Goal: Task Accomplishment & Management: Manage account settings

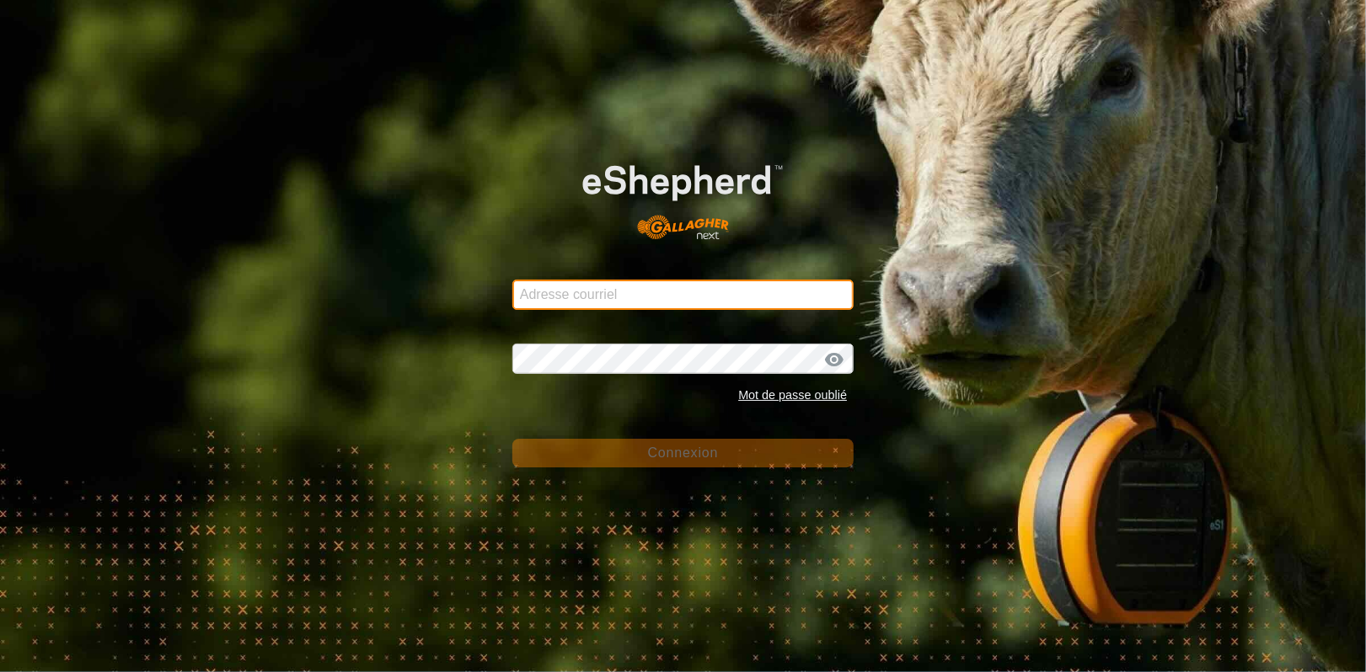
type input "[EMAIL_ADDRESS][DOMAIN_NAME]"
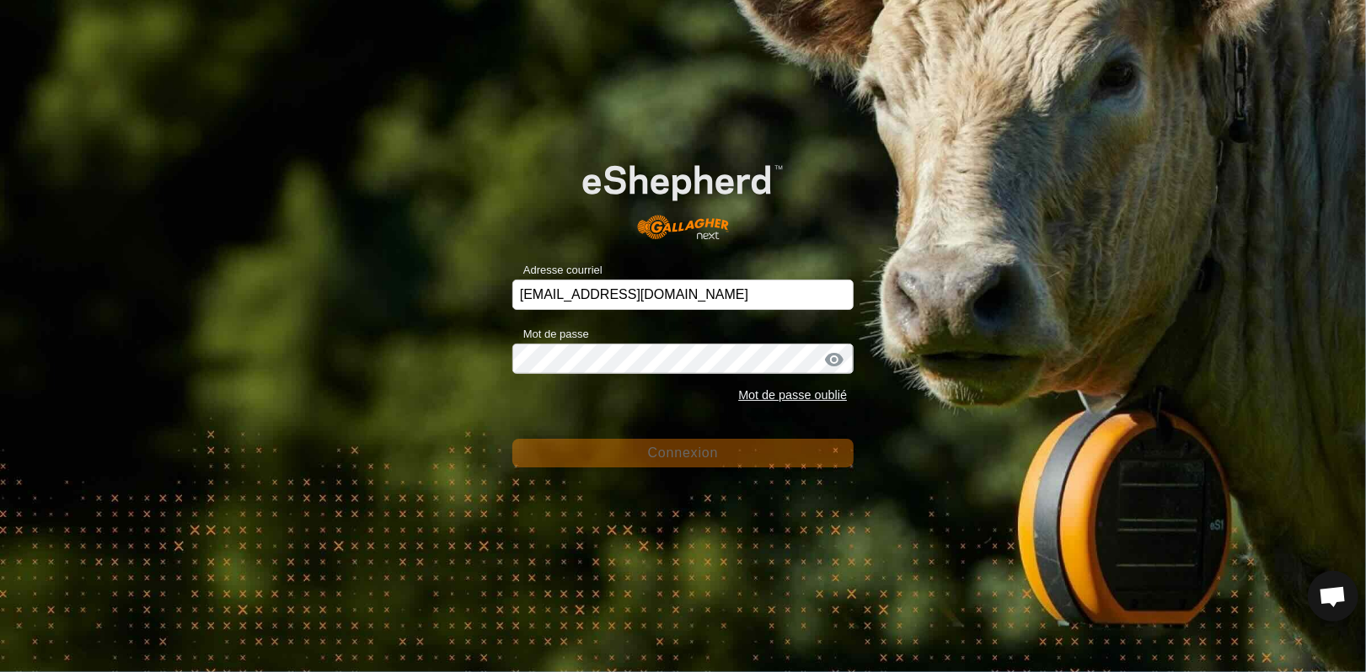
click at [832, 360] on div at bounding box center [833, 359] width 25 height 17
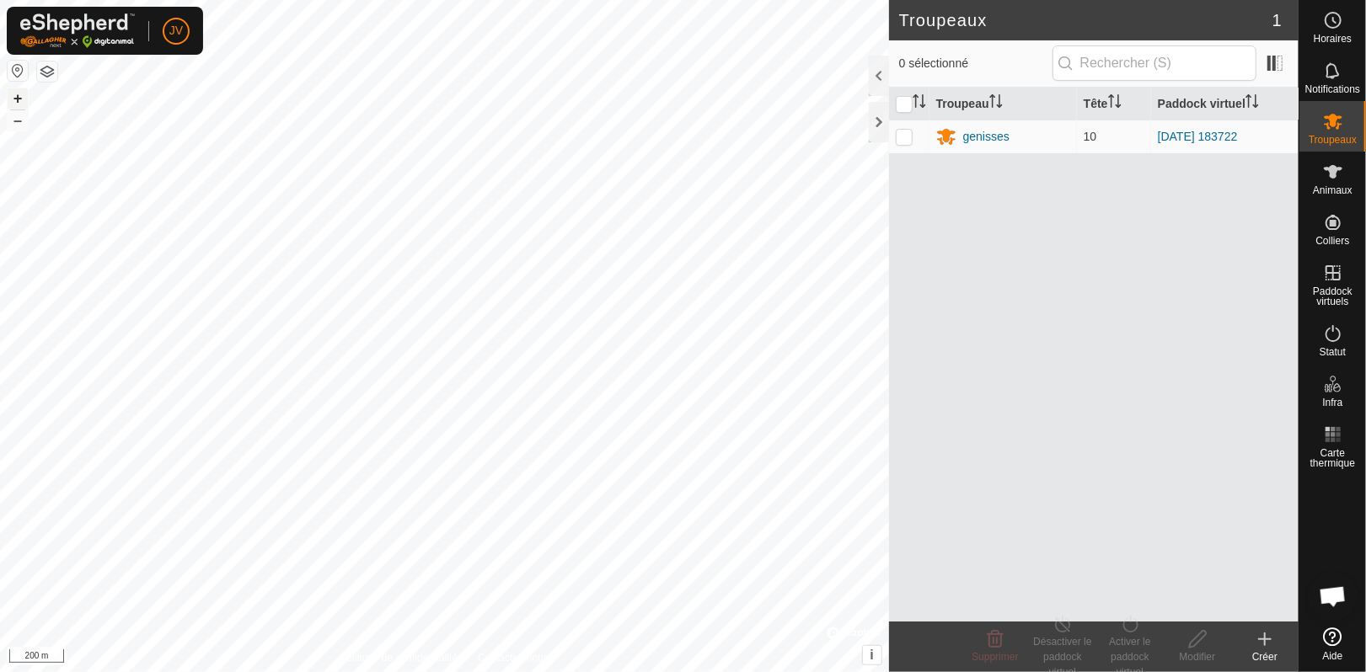
click at [18, 99] on button "+" at bounding box center [18, 98] width 20 height 20
click at [15, 99] on button "+" at bounding box center [18, 98] width 20 height 20
click at [898, 141] on p-checkbox at bounding box center [904, 136] width 17 height 13
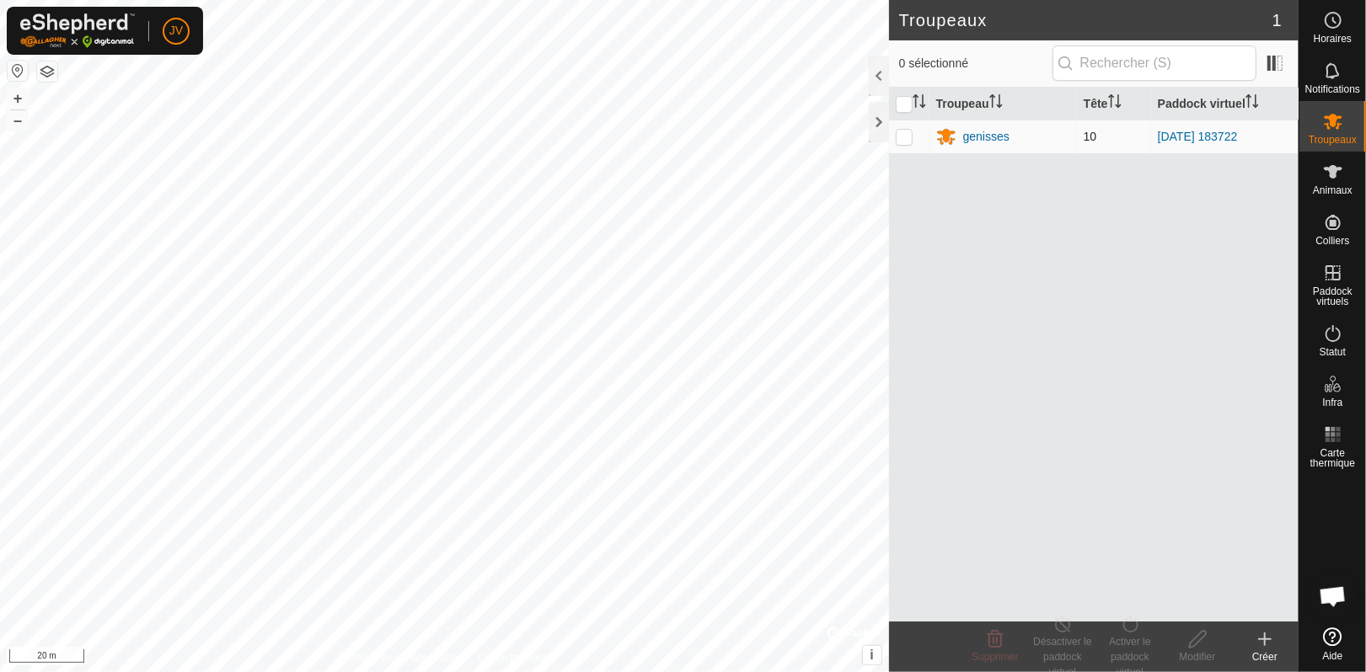
checkbox input "true"
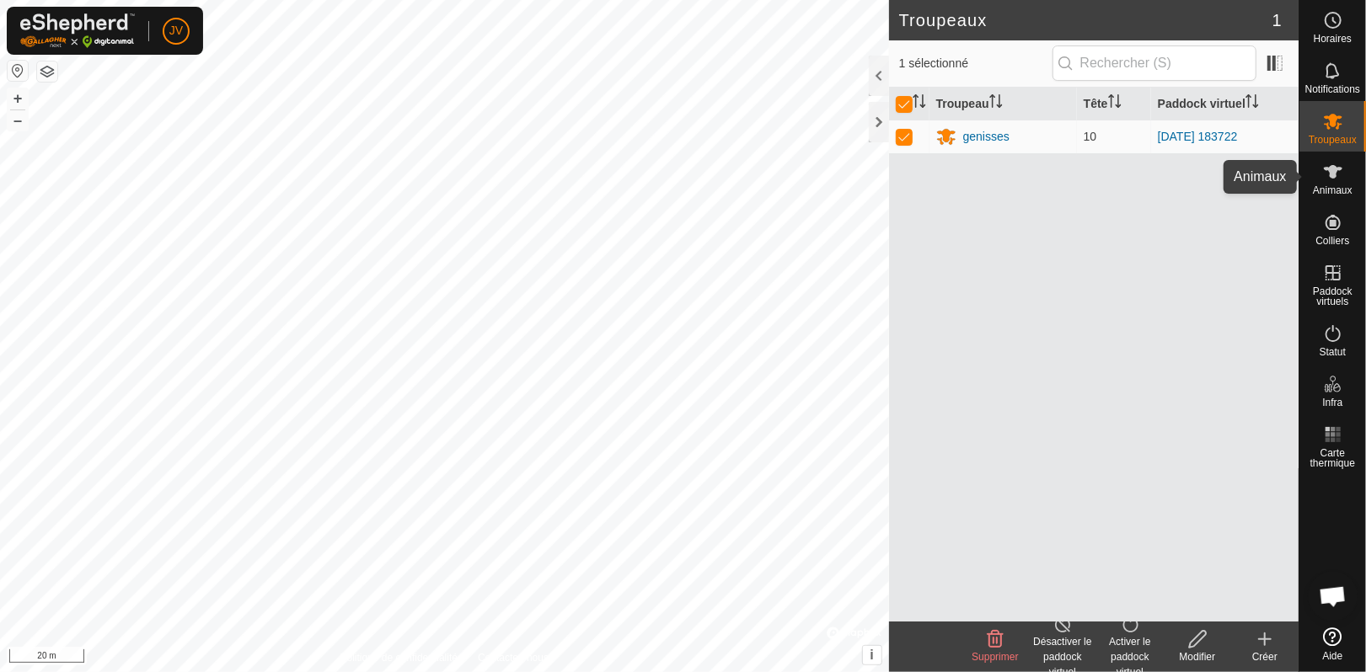
click at [1330, 181] on icon at bounding box center [1333, 172] width 20 height 20
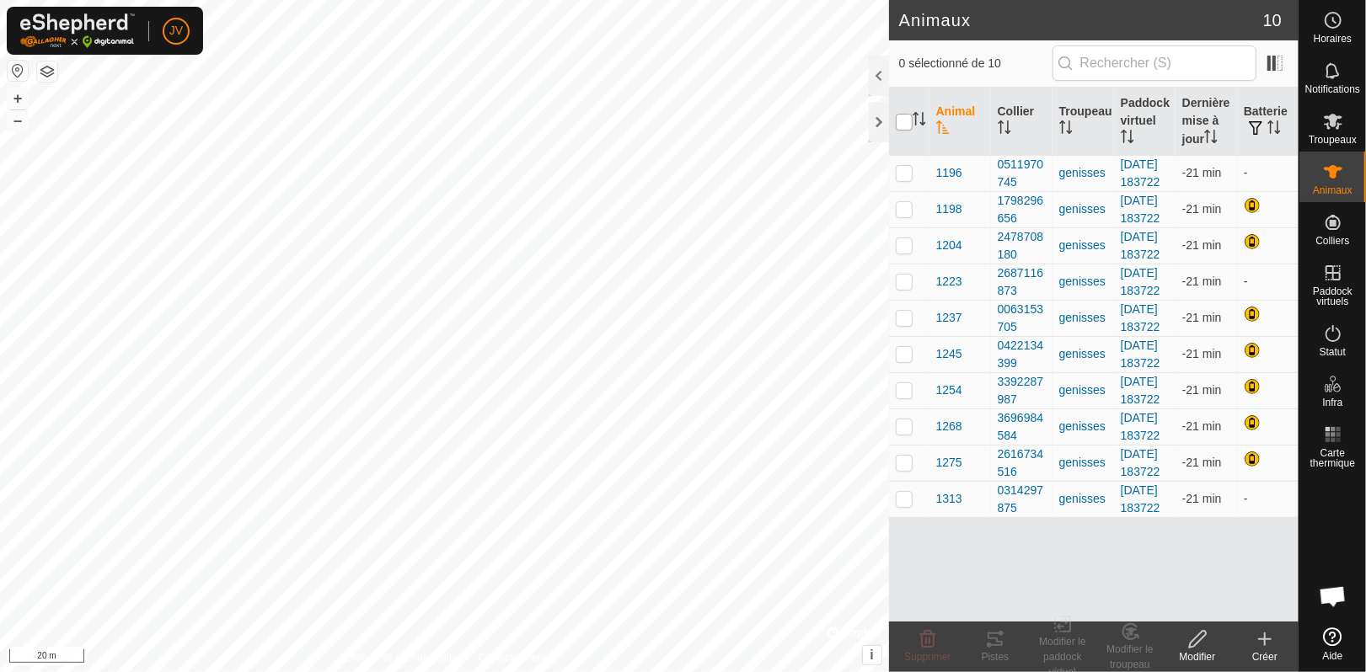
click at [899, 121] on input "checkbox" at bounding box center [904, 122] width 17 height 17
checkbox input "true"
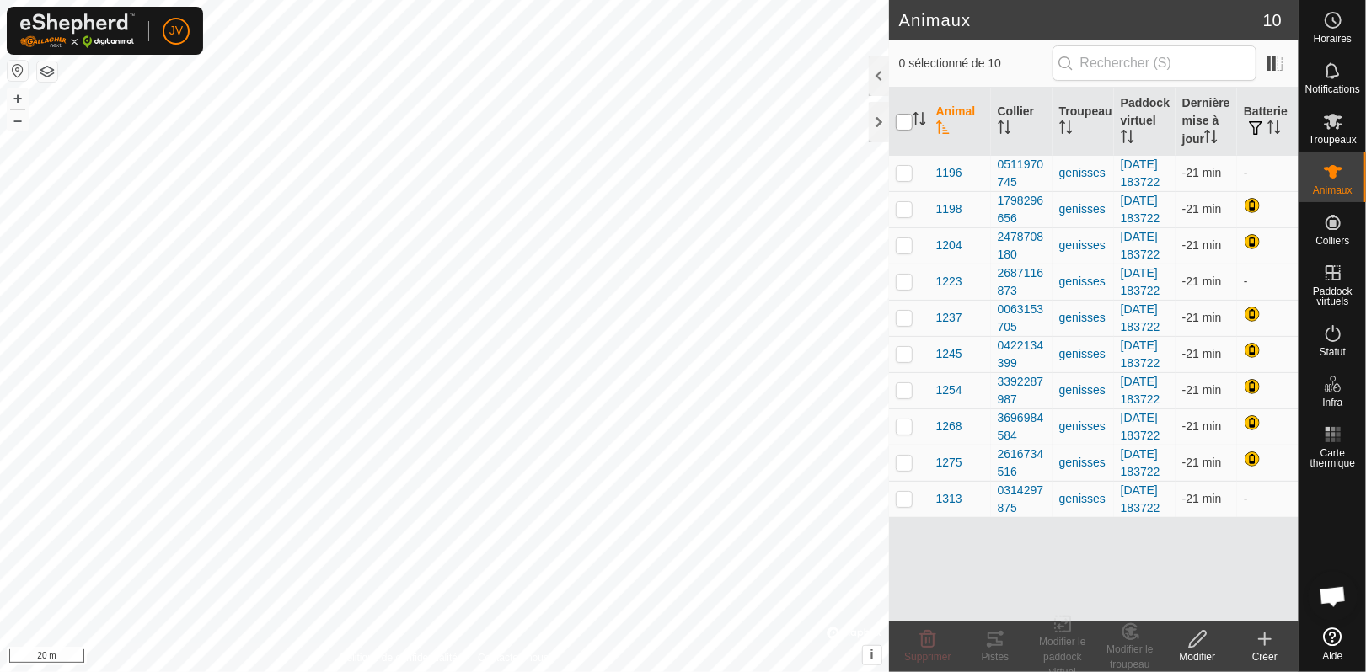
checkbox input "true"
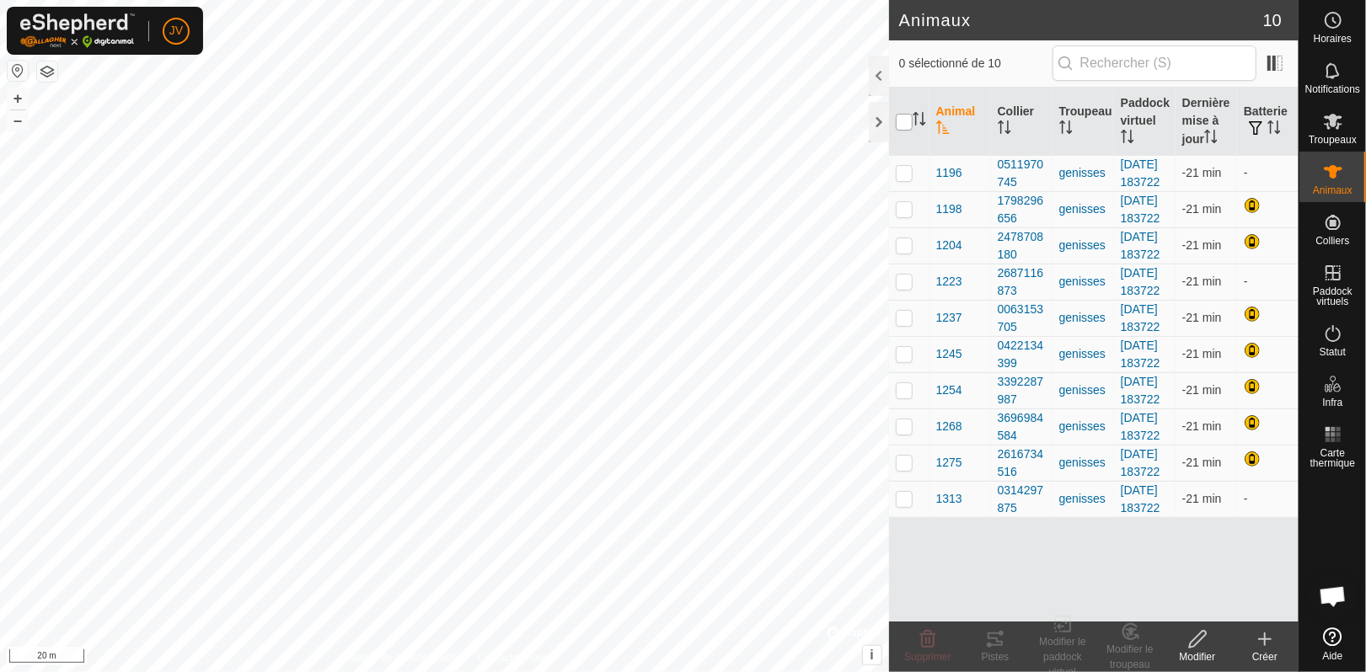
checkbox input "true"
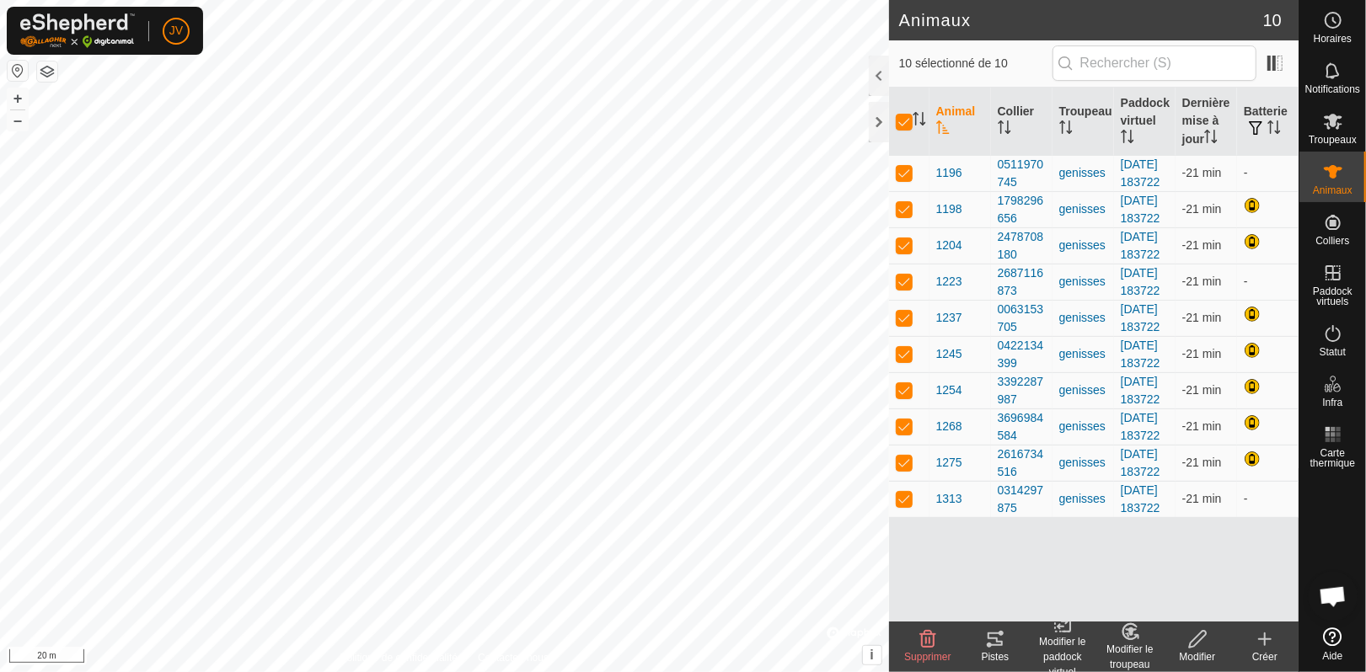
click at [1002, 653] on div "Pistes" at bounding box center [994, 657] width 67 height 15
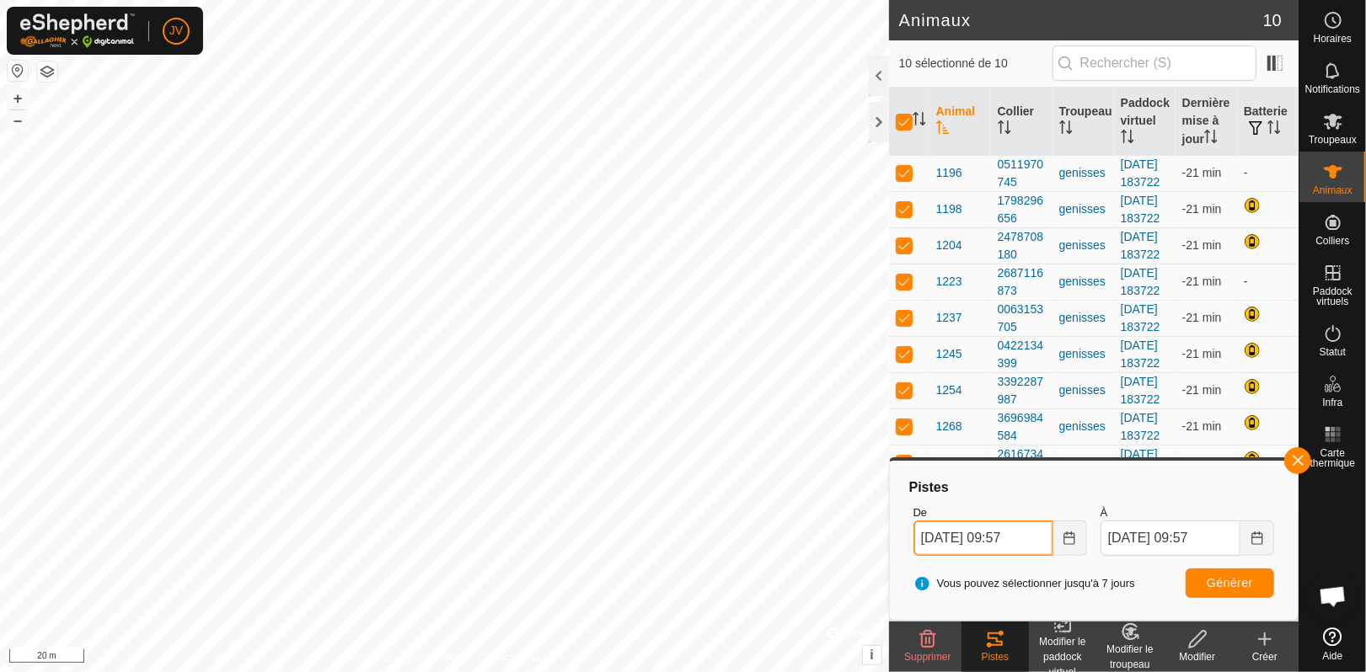
click at [1000, 531] on input "11 Sep. 2025 09:57" at bounding box center [983, 538] width 140 height 35
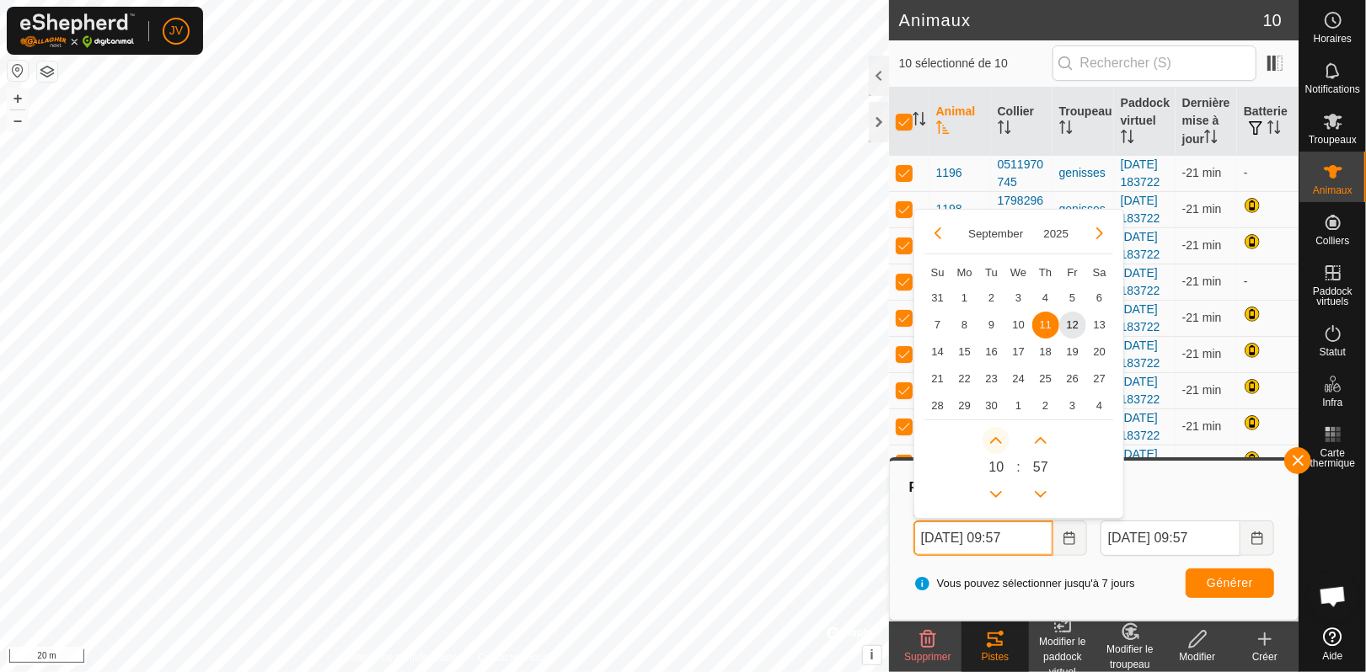
click at [998, 438] on button "Next Hour" at bounding box center [995, 440] width 27 height 27
click at [999, 440] on span "Next Hour" at bounding box center [999, 440] width 0 height 0
click at [998, 438] on button "Next Hour" at bounding box center [995, 440] width 27 height 27
click at [998, 438] on icon "Next Hour" at bounding box center [995, 440] width 13 height 13
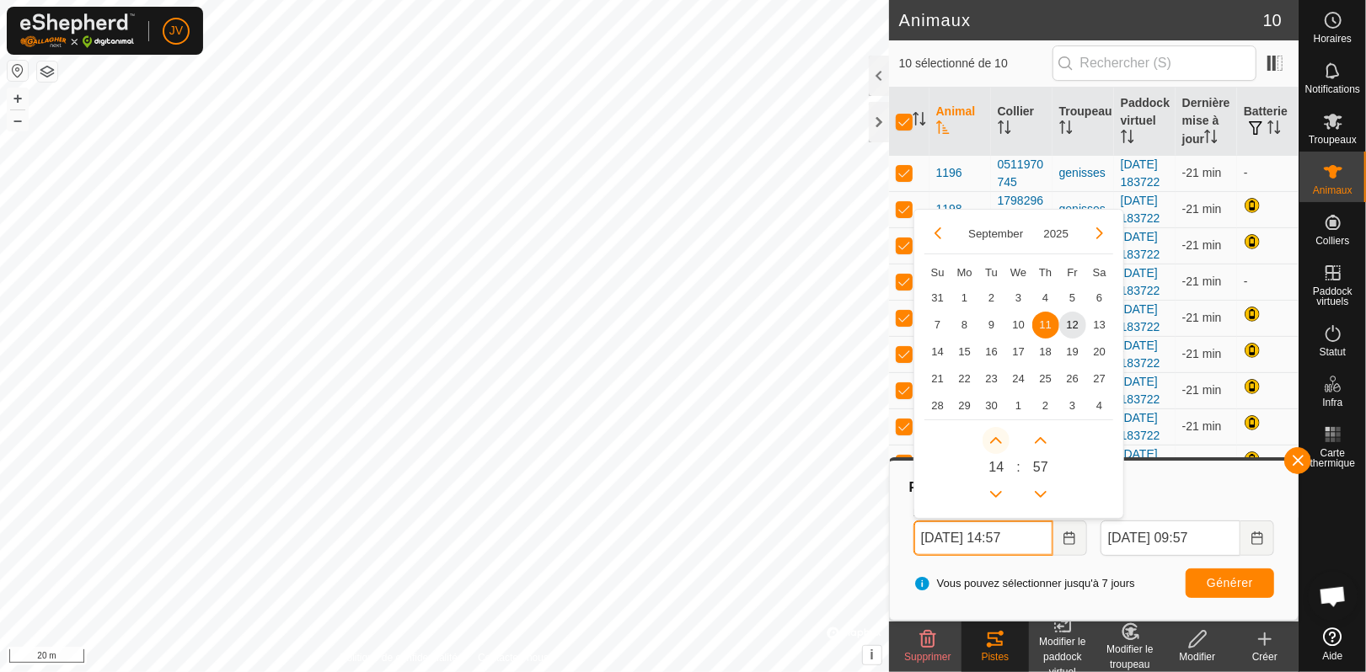
click at [998, 438] on icon "Next Hour" at bounding box center [995, 440] width 13 height 13
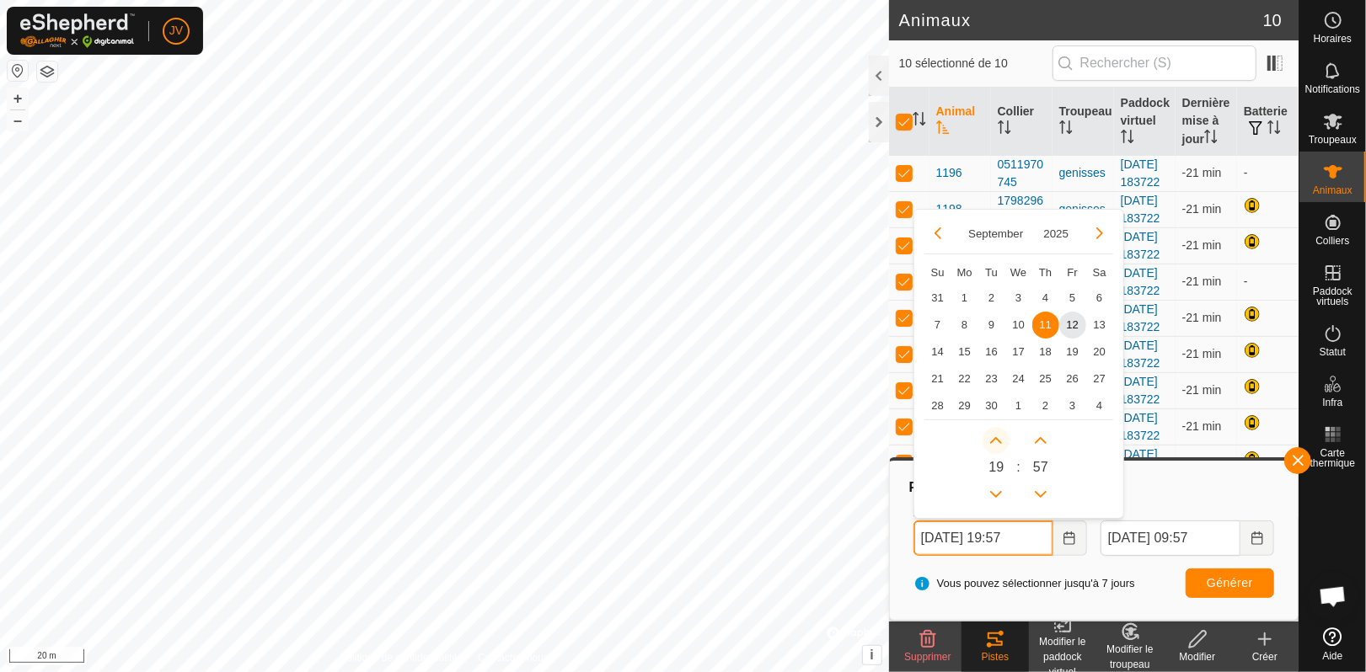
click at [998, 438] on icon "Next Hour" at bounding box center [995, 440] width 13 height 13
click at [994, 492] on button "Previous Hour" at bounding box center [995, 494] width 27 height 27
type input "11 Sep. 2025 19:57"
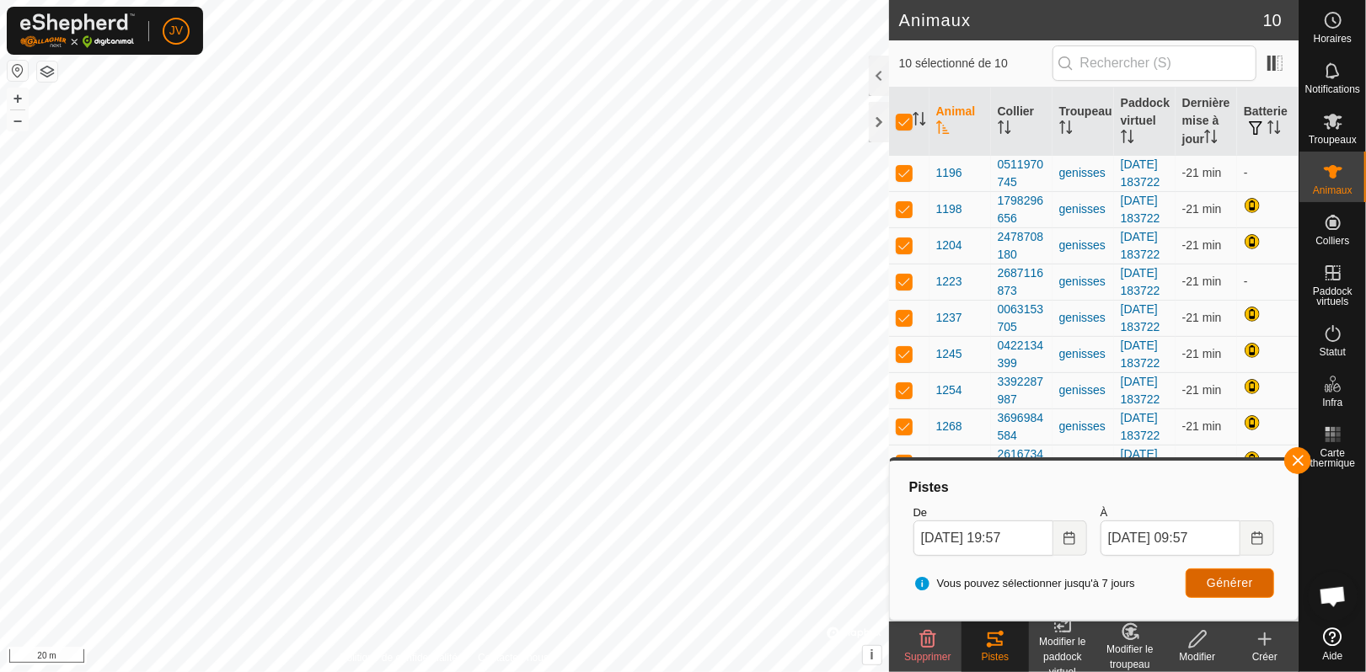
click at [1215, 577] on span "Générer" at bounding box center [1230, 582] width 46 height 13
click at [17, 96] on button "+" at bounding box center [18, 98] width 20 height 20
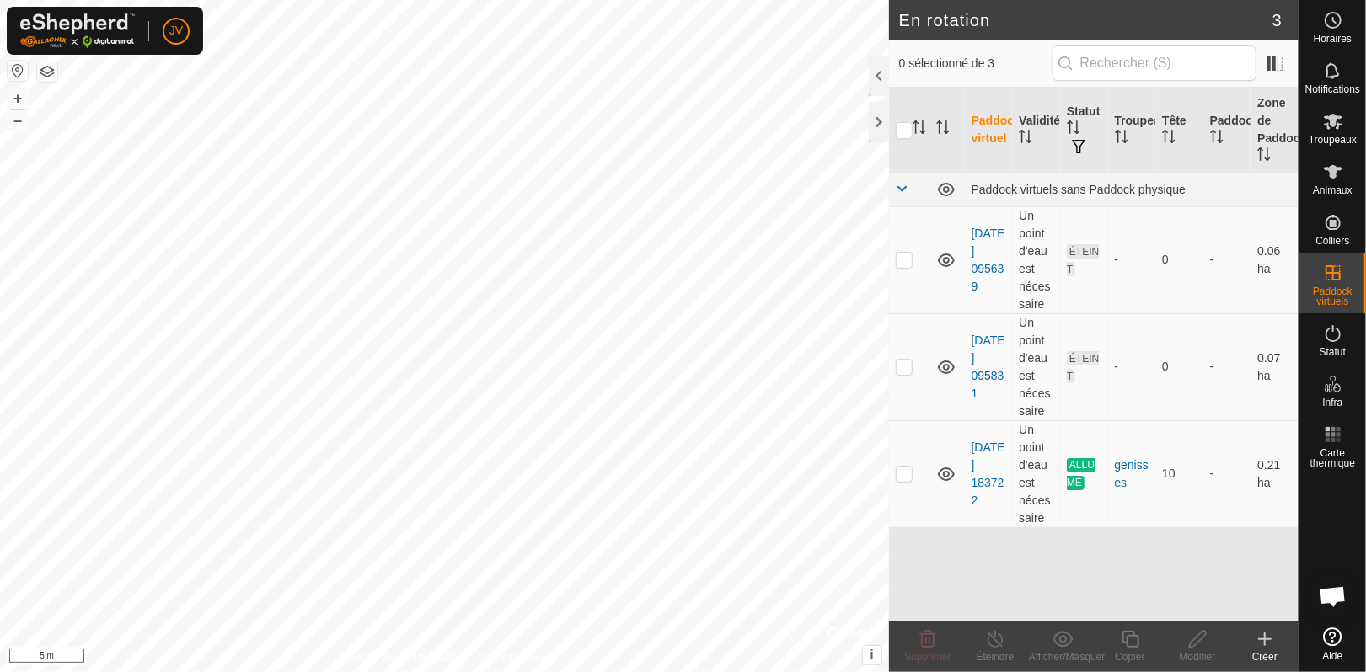
checkbox input "false"
click at [901, 127] on input "checkbox" at bounding box center [904, 130] width 17 height 17
checkbox input "true"
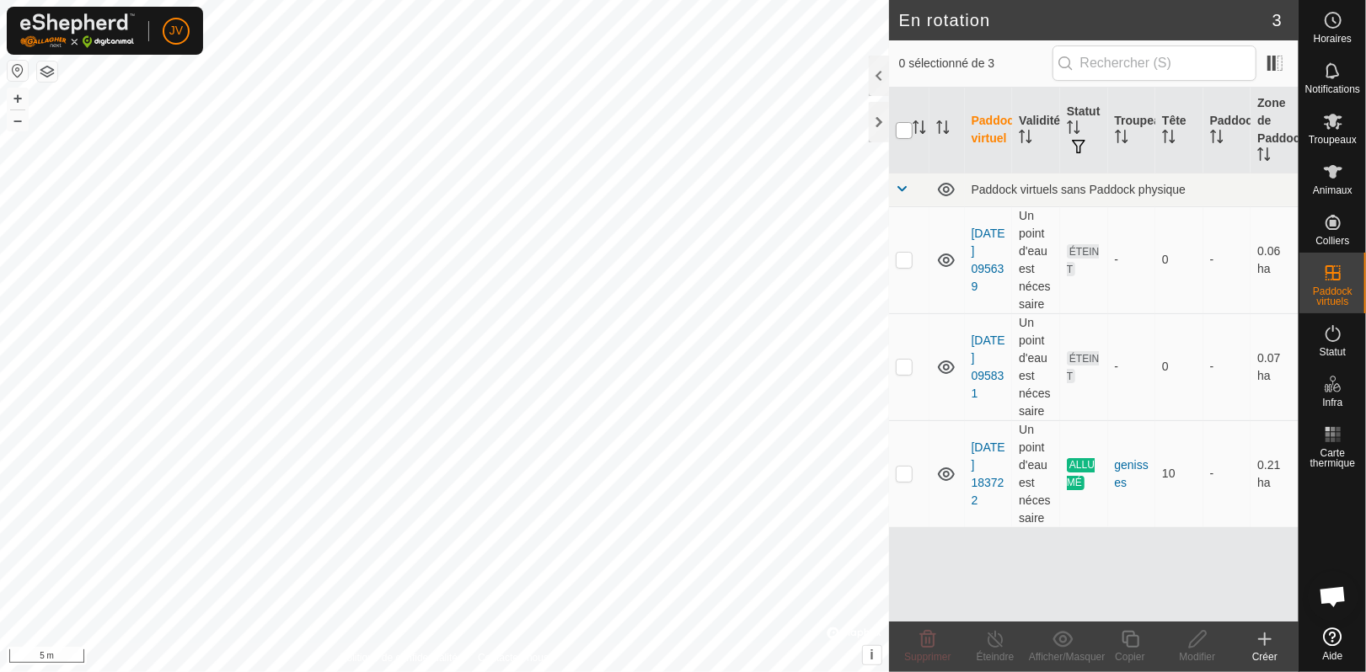
checkbox input "true"
click at [901, 127] on input "checkbox" at bounding box center [904, 130] width 17 height 17
checkbox input "false"
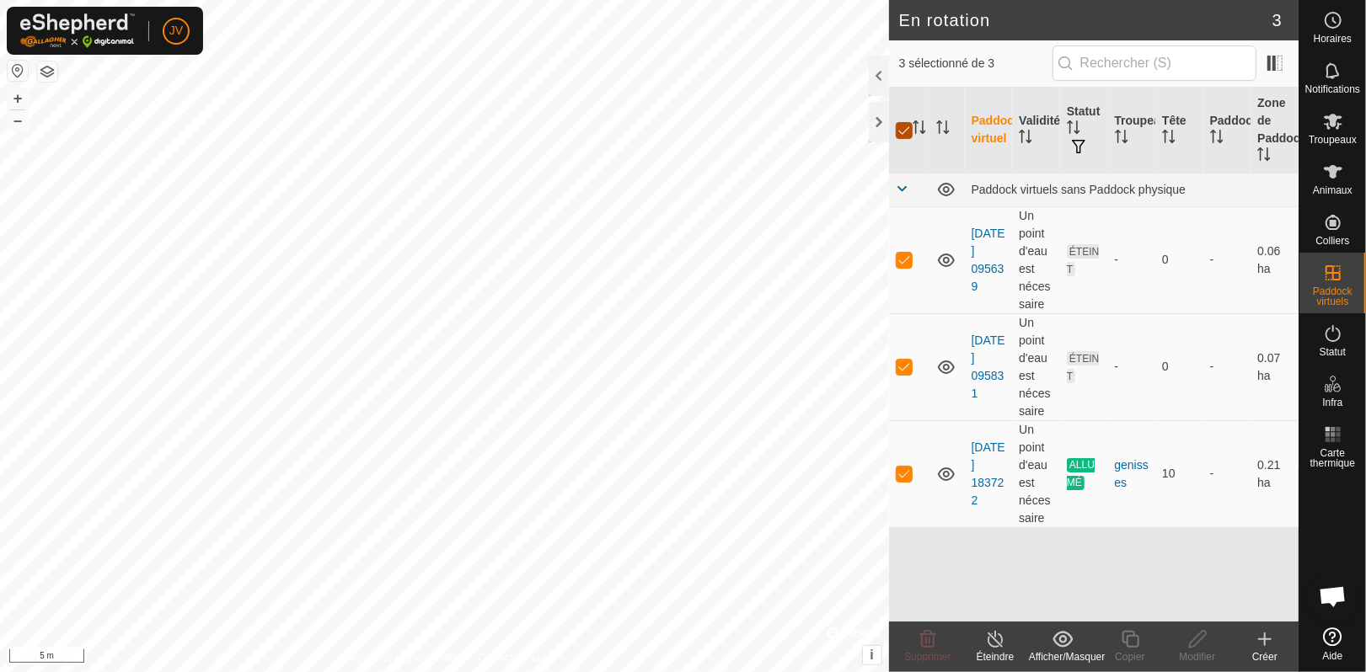
checkbox input "false"
click at [1336, 174] on icon at bounding box center [1333, 172] width 20 height 20
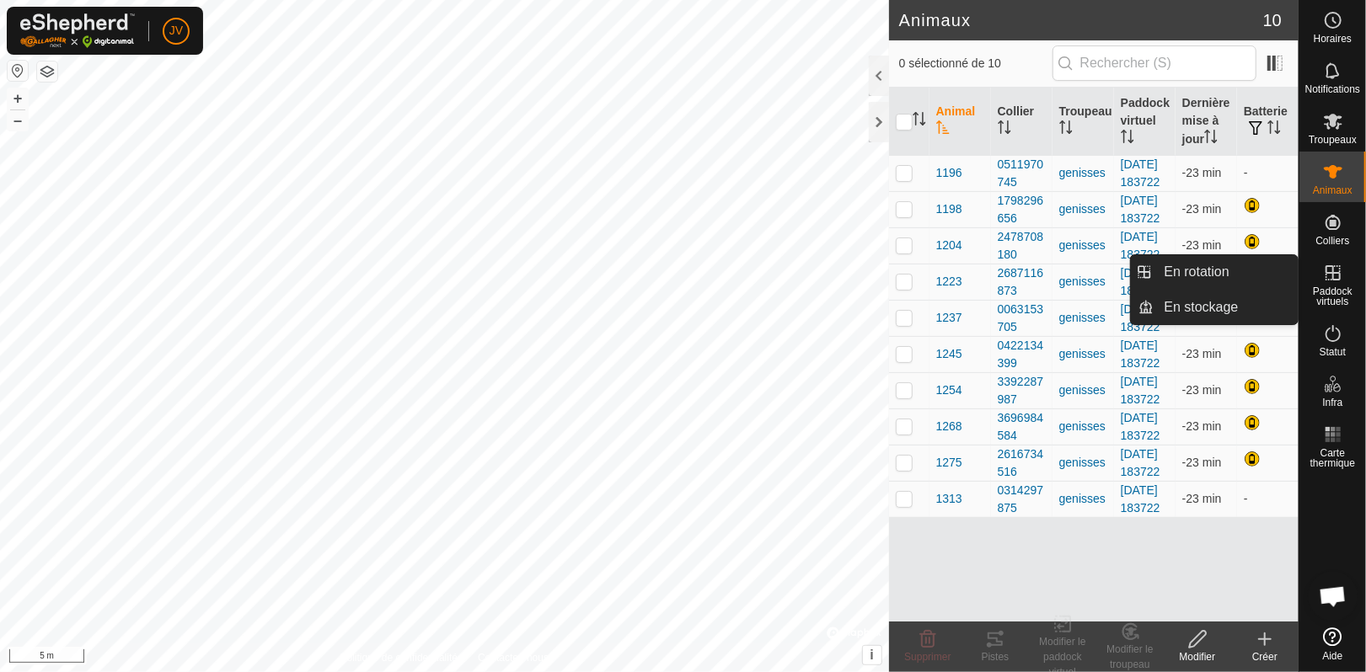
click at [1331, 263] on icon at bounding box center [1333, 273] width 20 height 20
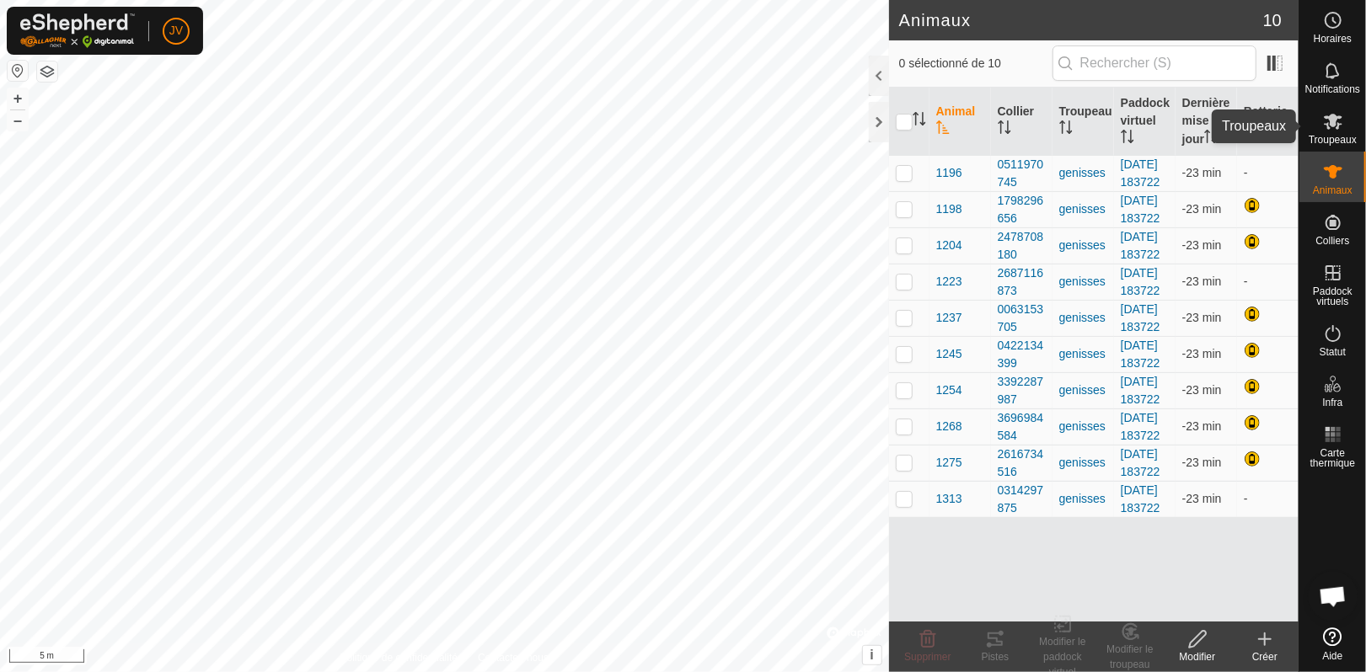
click at [1332, 135] on span "Troupeaux" at bounding box center [1332, 140] width 48 height 10
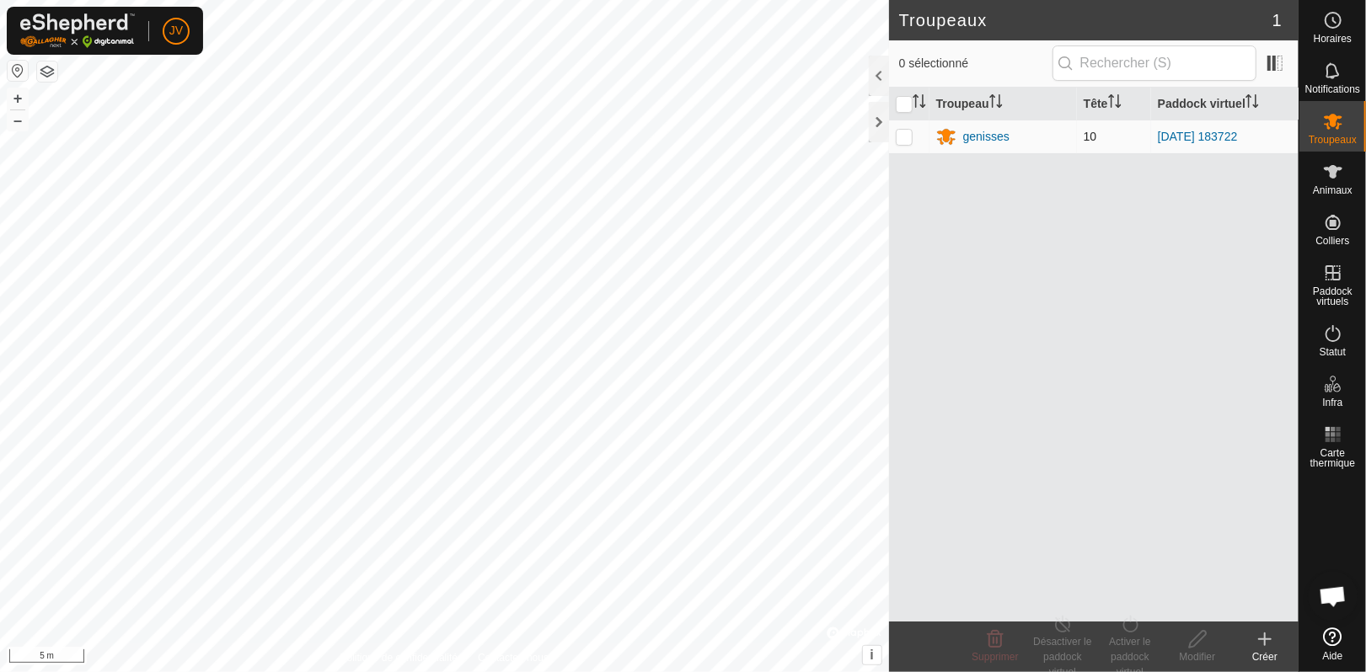
click at [905, 138] on p-checkbox at bounding box center [904, 136] width 17 height 13
checkbox input "true"
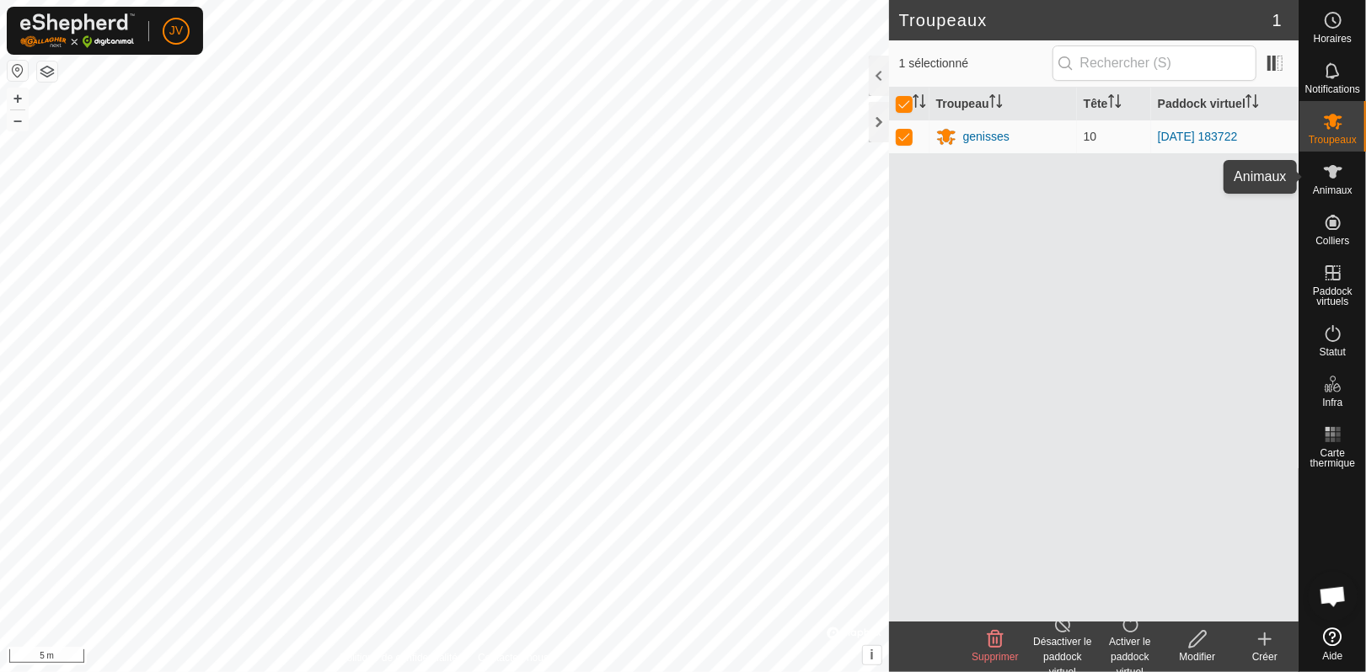
click at [1323, 181] on icon at bounding box center [1333, 172] width 20 height 20
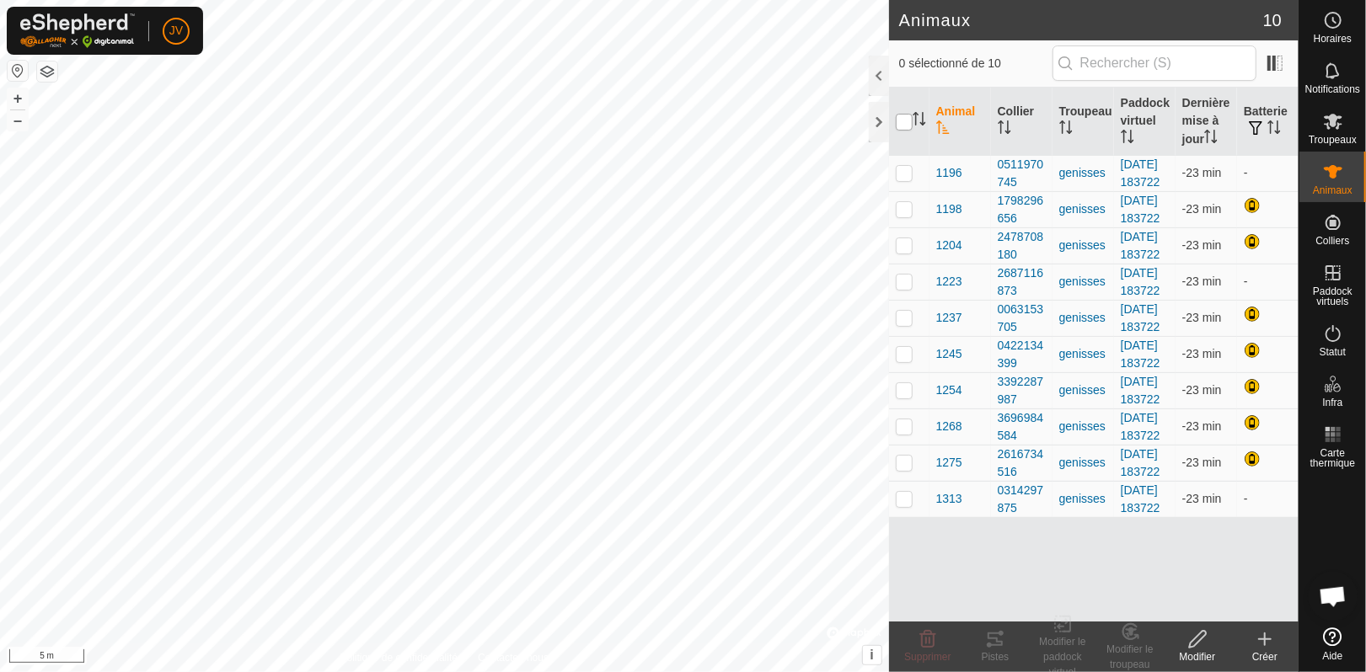
click at [901, 118] on input "checkbox" at bounding box center [904, 122] width 17 height 17
checkbox input "true"
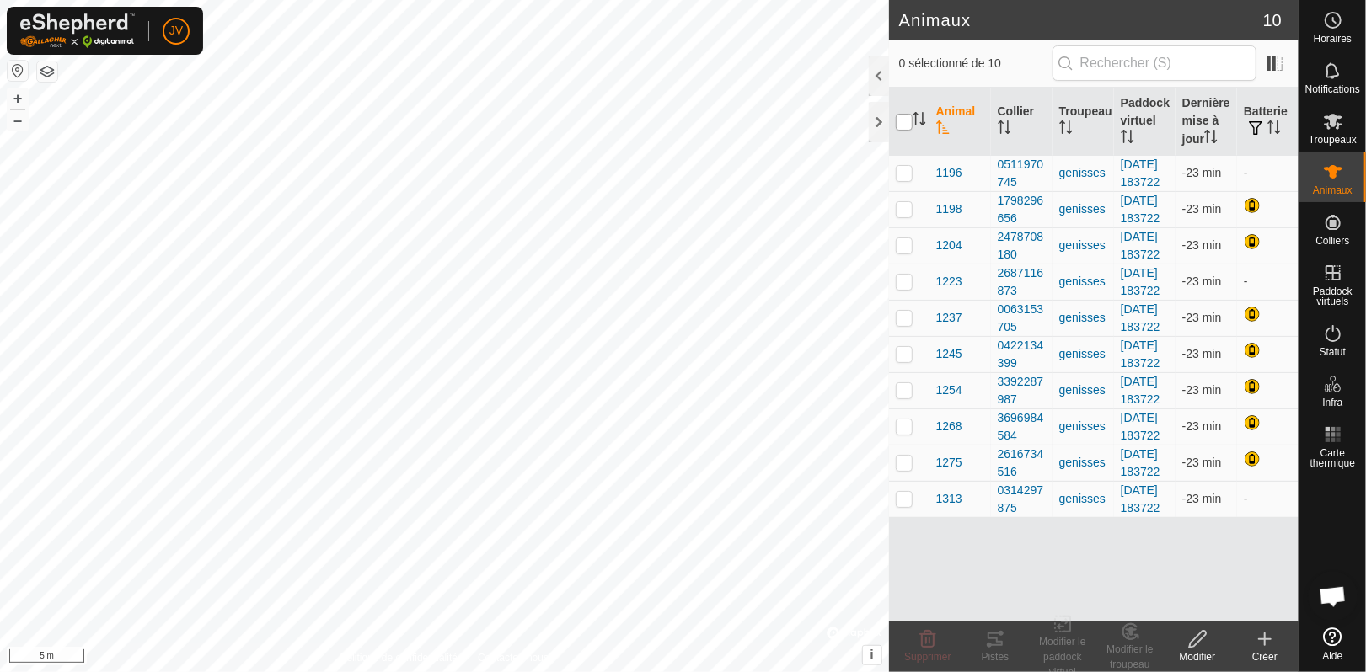
checkbox input "true"
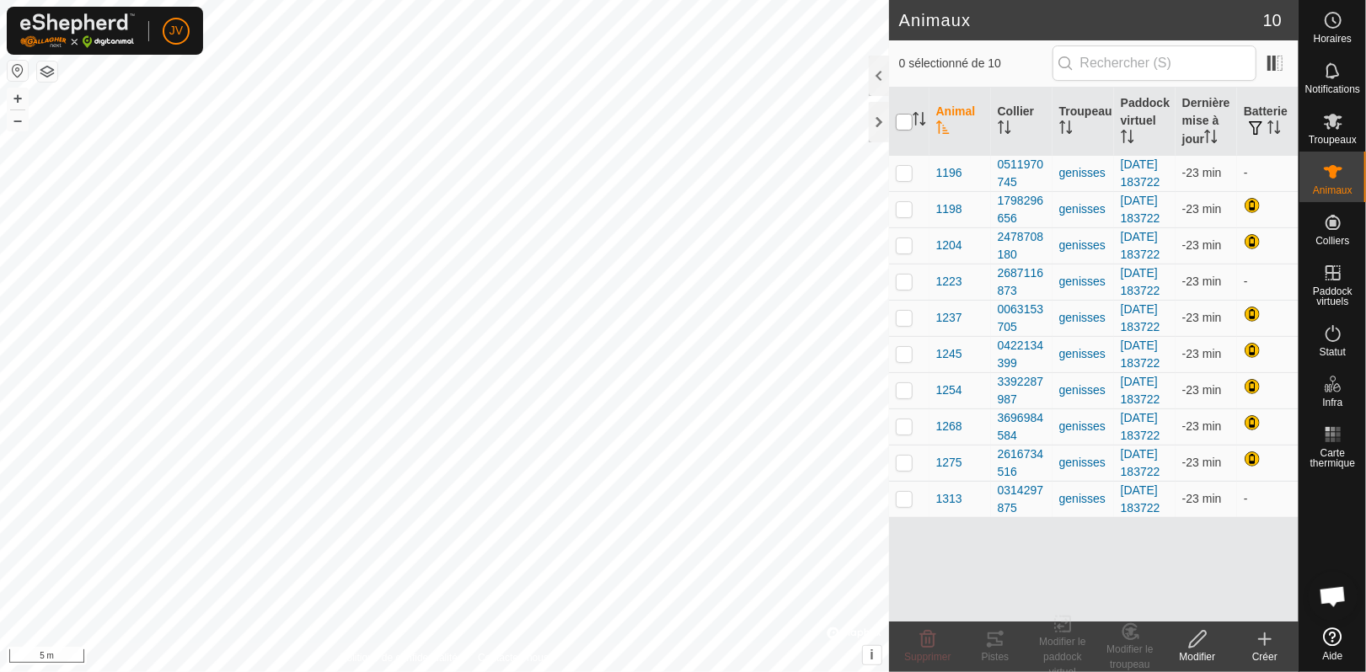
checkbox input "true"
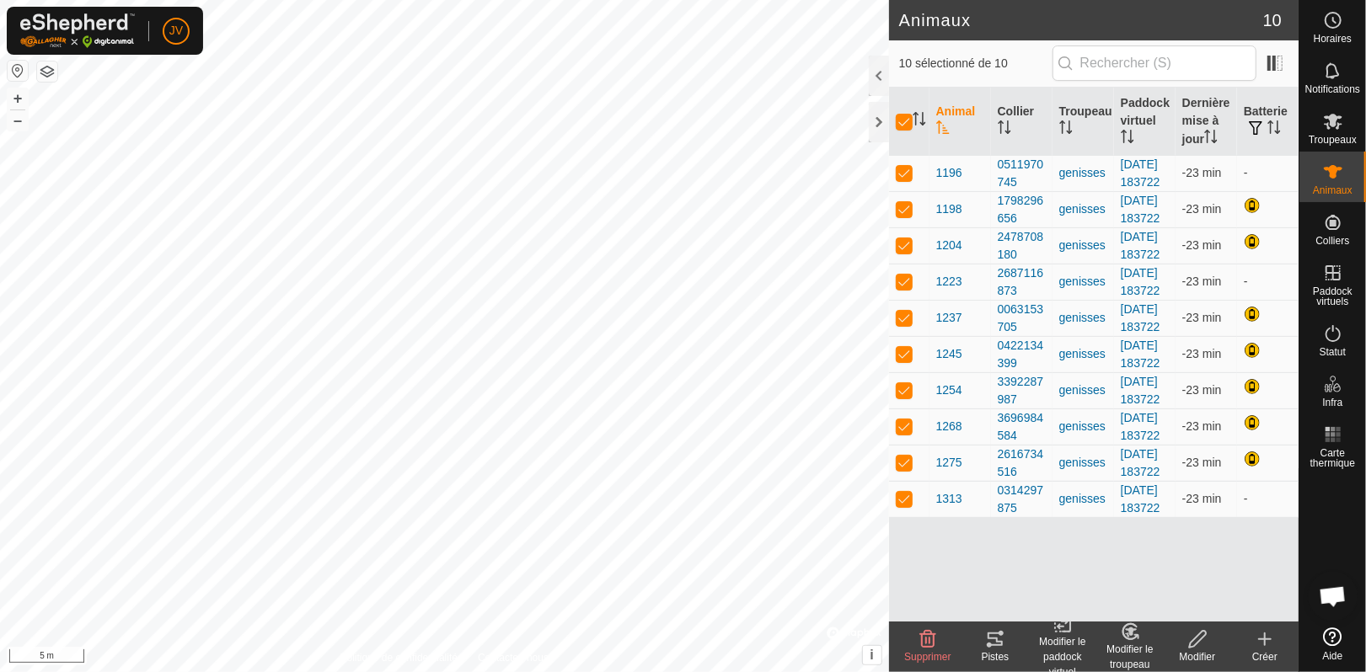
click at [988, 638] on icon at bounding box center [994, 639] width 15 height 13
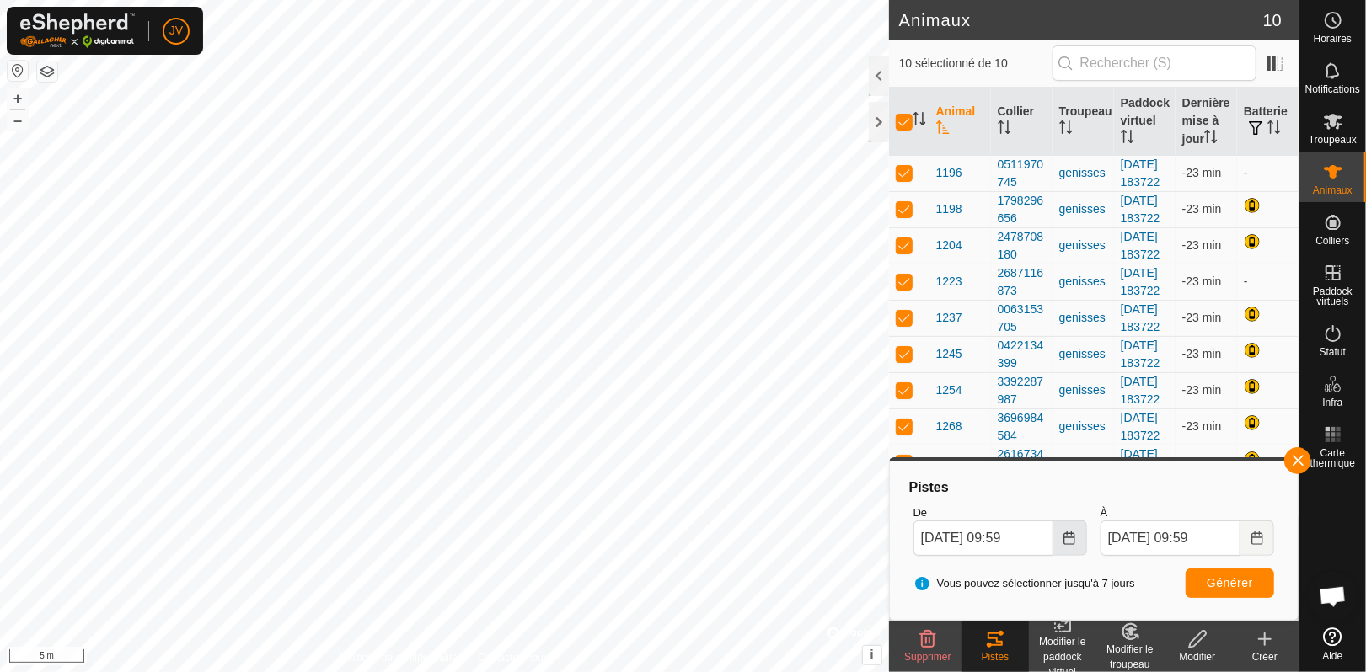
click at [1063, 549] on button "Choose Date" at bounding box center [1070, 538] width 34 height 35
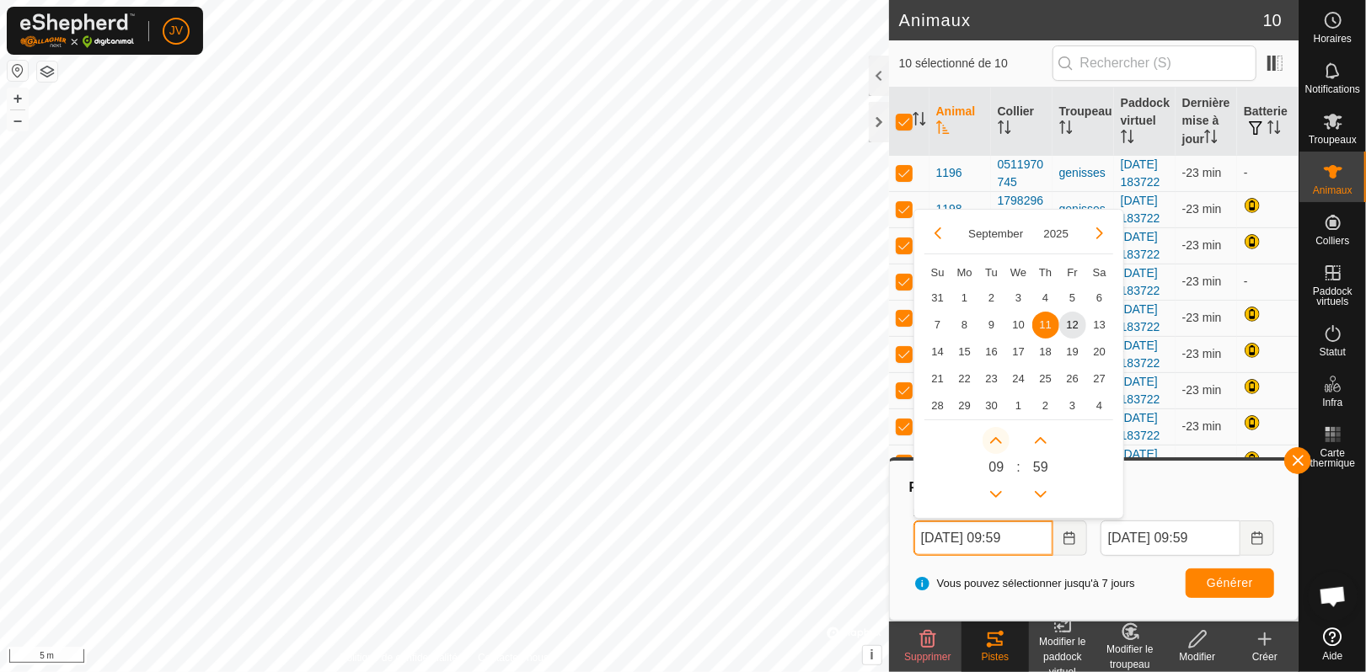
click at [987, 436] on button "Next Hour" at bounding box center [995, 440] width 27 height 27
click at [987, 437] on span "Next Hour" at bounding box center [987, 437] width 0 height 0
click at [987, 436] on button "Next Hour" at bounding box center [995, 440] width 27 height 27
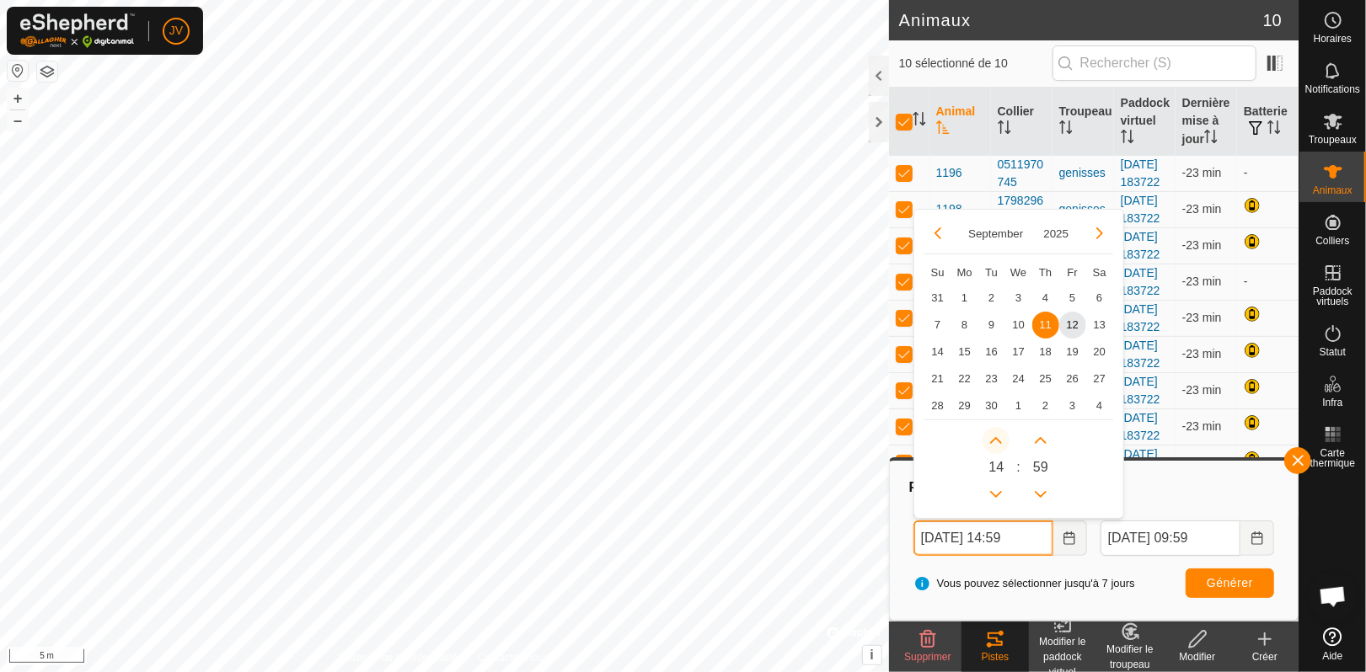
click at [987, 436] on button "Next Hour" at bounding box center [995, 440] width 27 height 27
type input "11 Sep. 2025 17:59"
click at [1234, 580] on span "Générer" at bounding box center [1230, 582] width 46 height 13
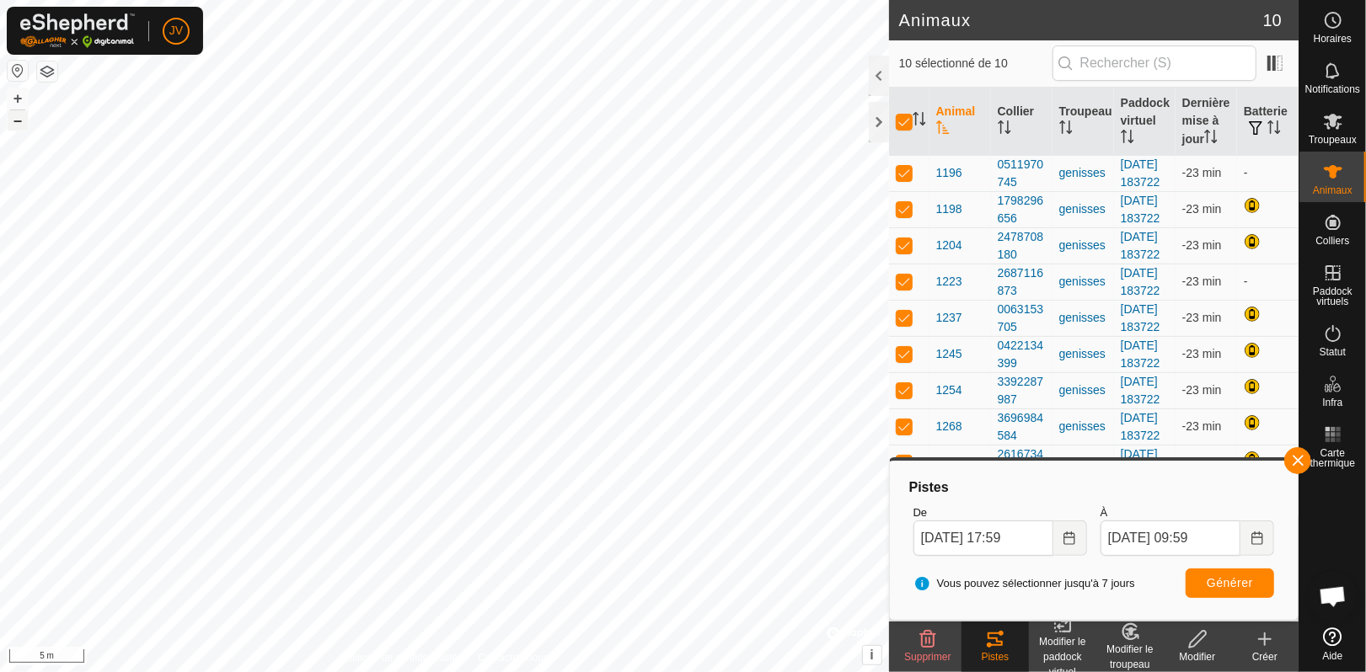
click at [23, 120] on button "–" at bounding box center [18, 120] width 20 height 20
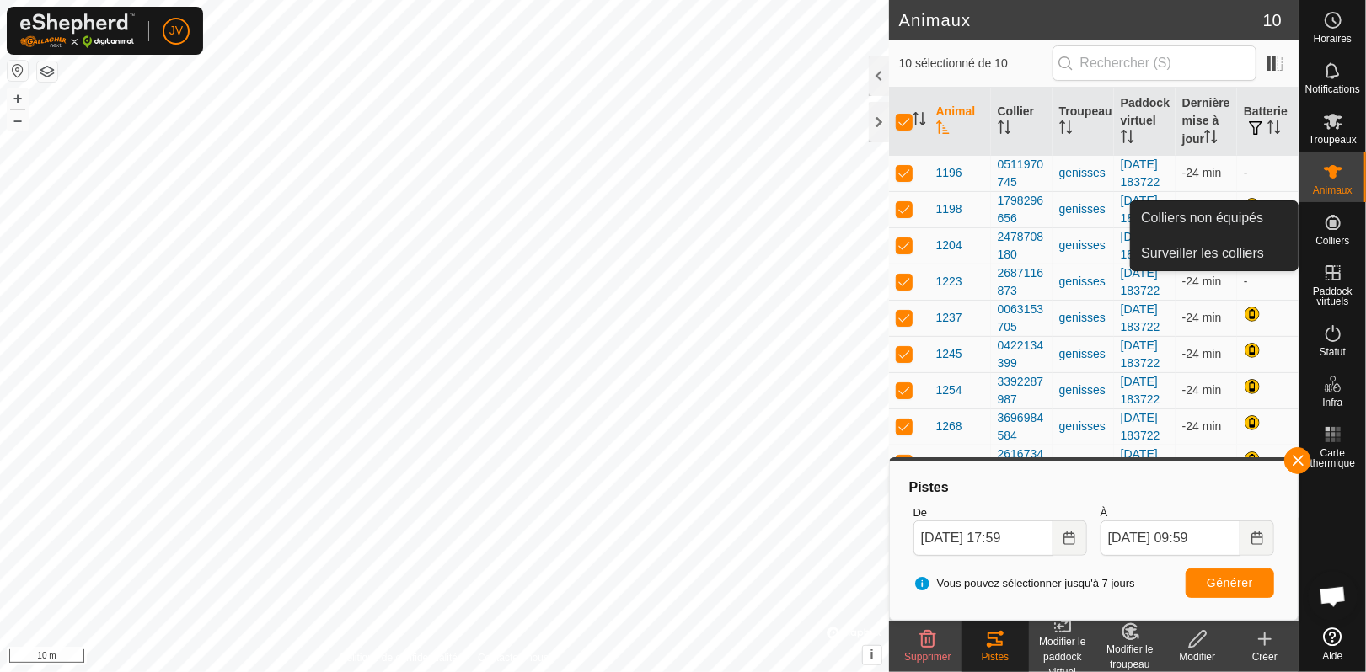
click at [1327, 230] on icon at bounding box center [1333, 222] width 20 height 20
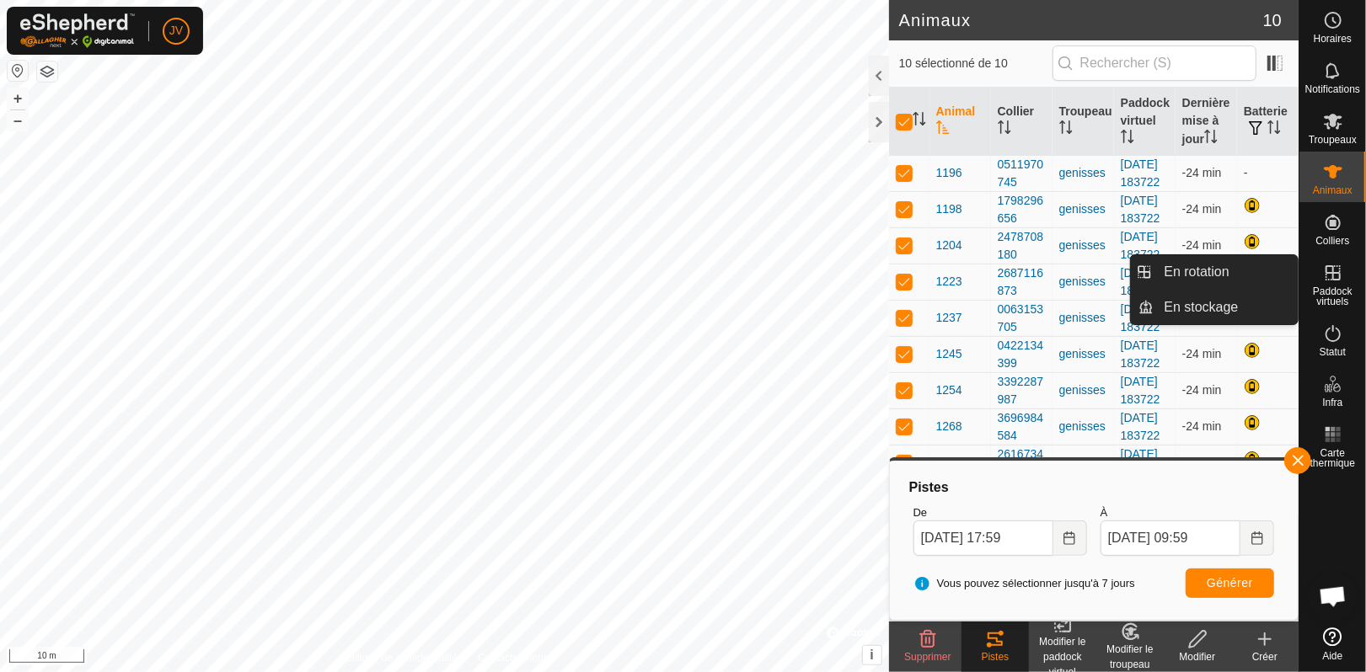
click at [1330, 271] on icon at bounding box center [1333, 273] width 20 height 20
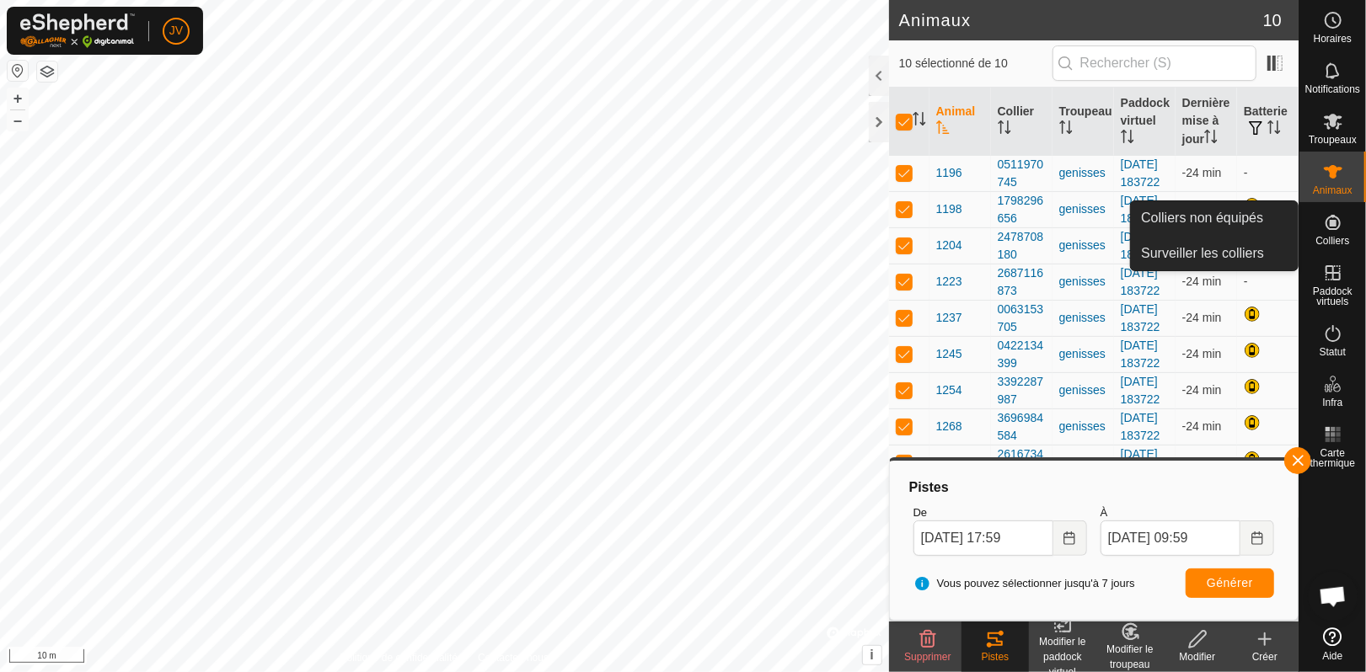
click at [1336, 226] on icon at bounding box center [1333, 222] width 20 height 20
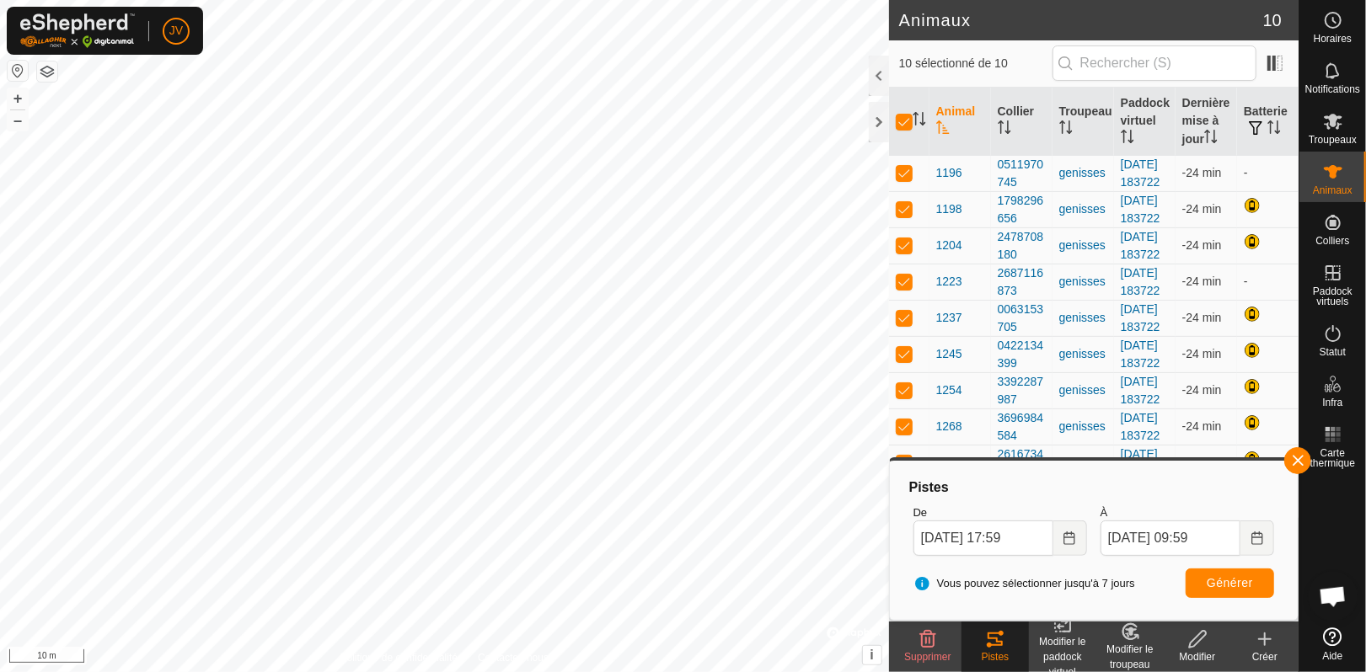
click at [1364, 476] on div at bounding box center [1332, 548] width 67 height 146
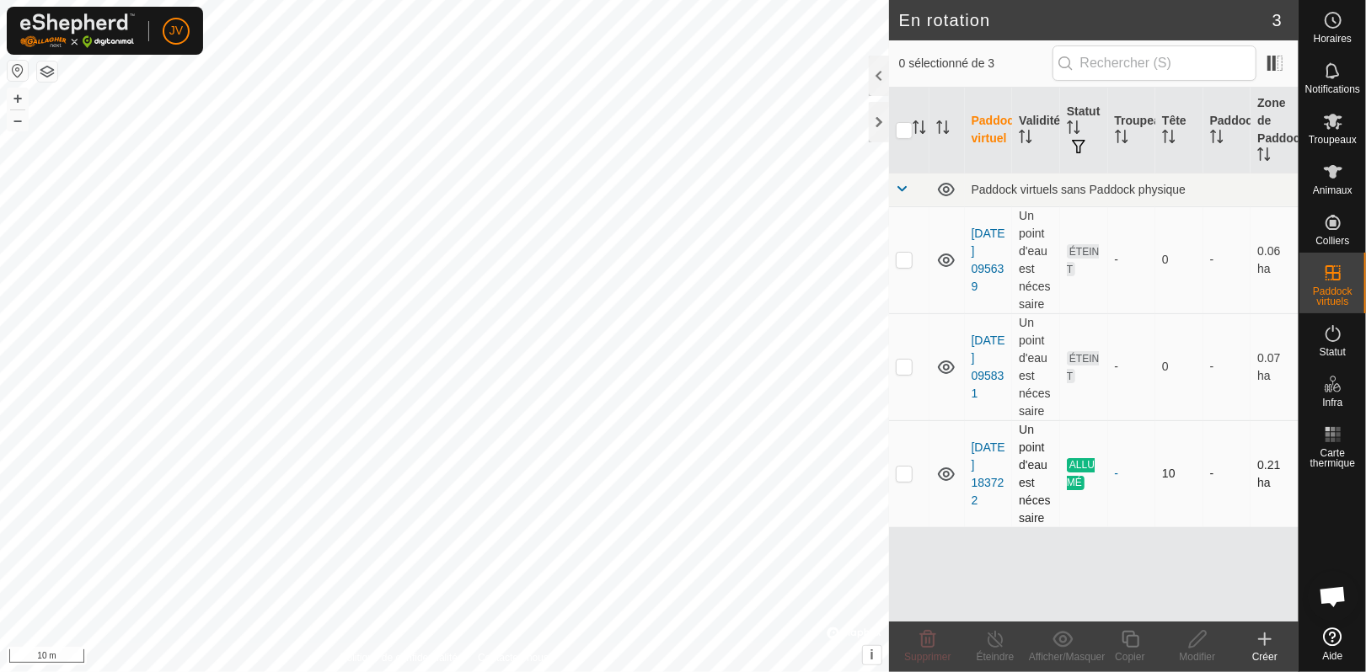
click at [901, 471] on p-checkbox at bounding box center [904, 473] width 17 height 13
checkbox input "true"
click at [993, 646] on icon at bounding box center [995, 639] width 21 height 20
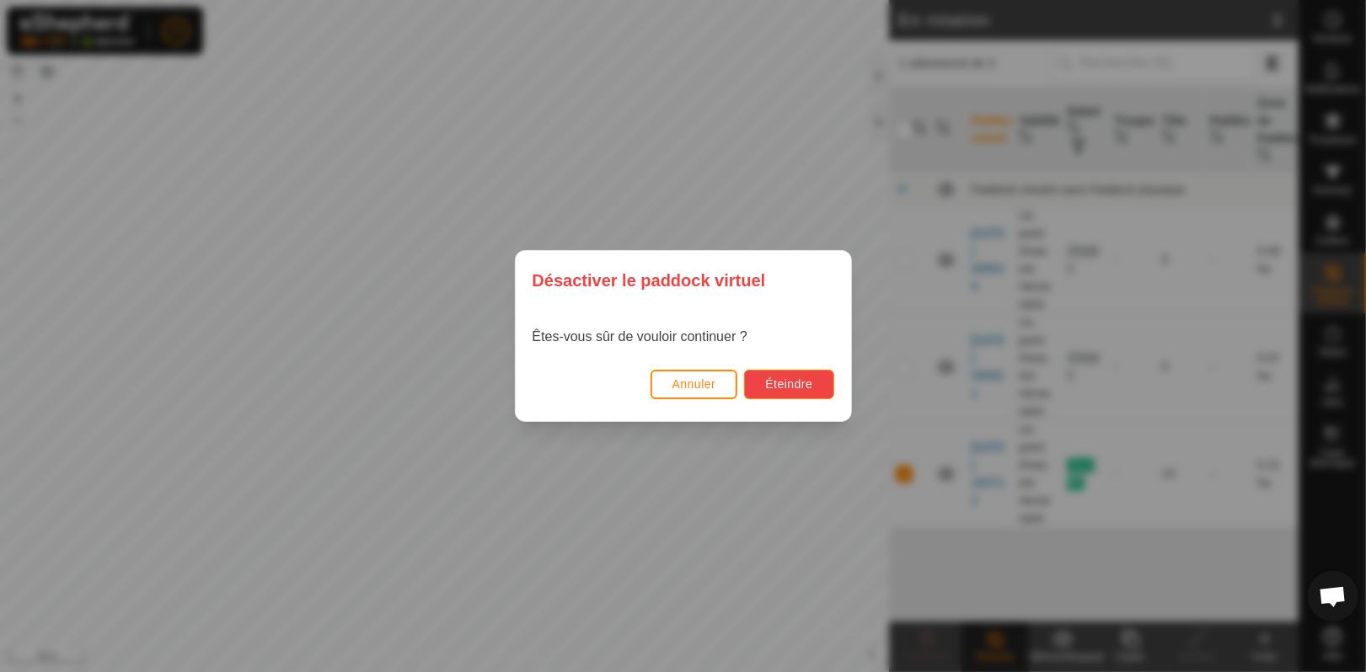
click at [793, 388] on span "Éteindre" at bounding box center [788, 383] width 47 height 13
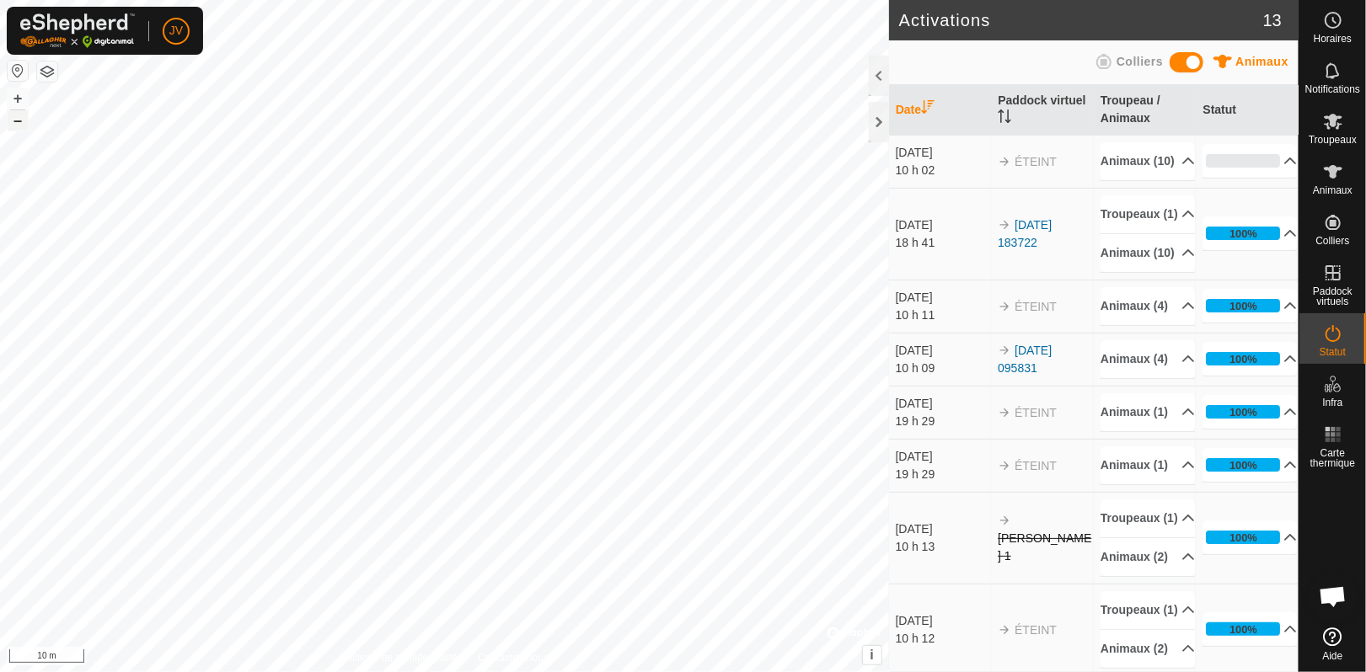
click at [13, 116] on button "–" at bounding box center [18, 120] width 20 height 20
